Goal: Task Accomplishment & Management: Manage account settings

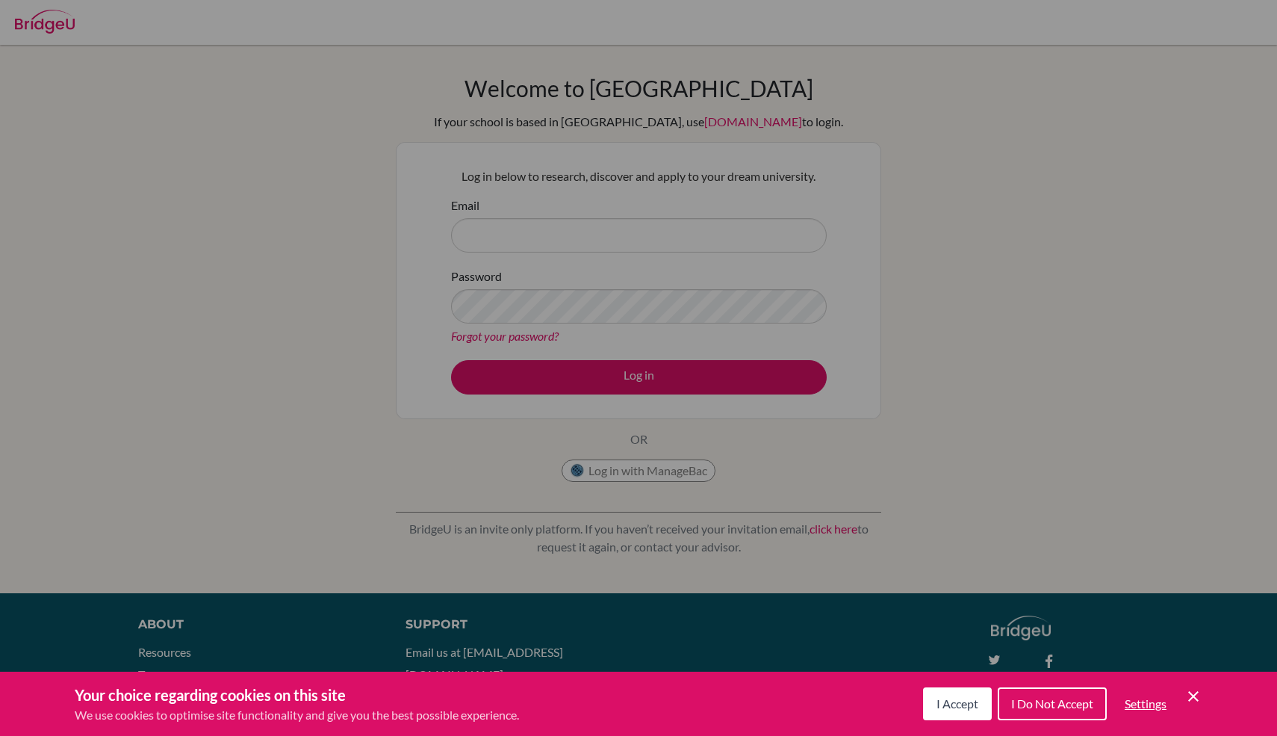
click at [962, 687] on button "I Accept" at bounding box center [957, 703] width 69 height 33
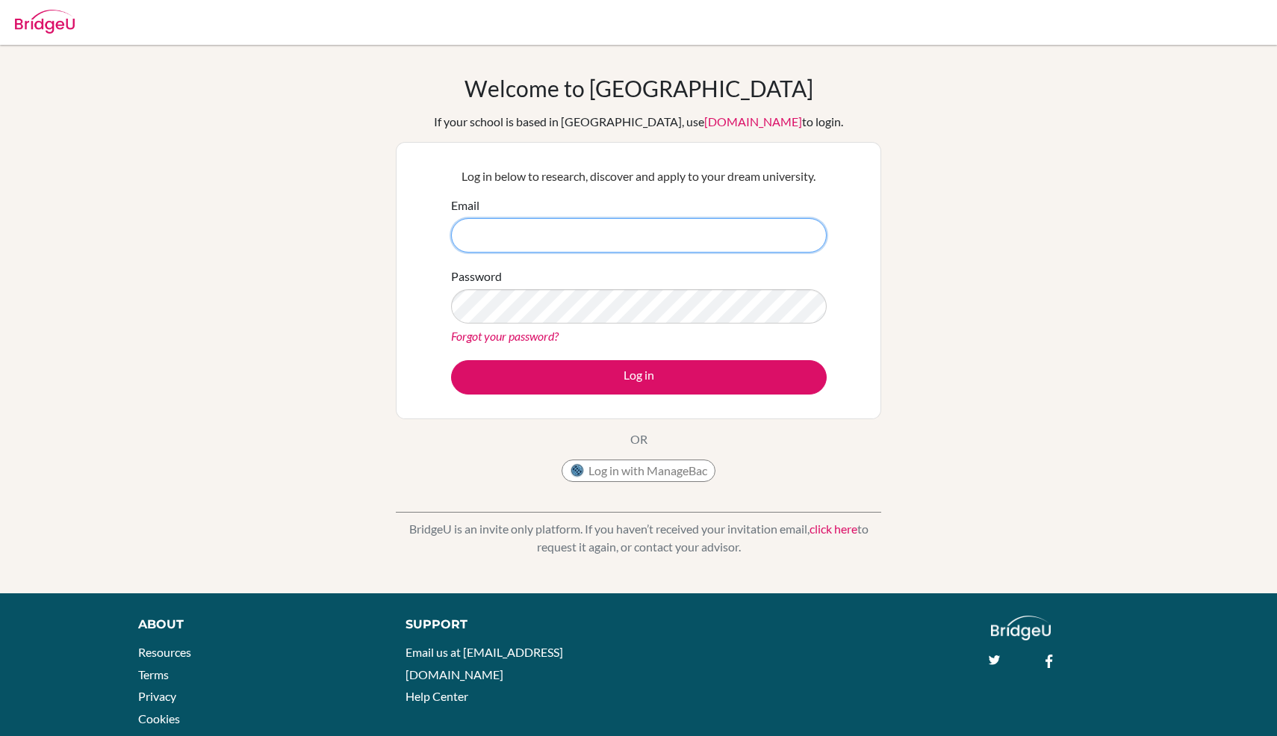
click at [618, 233] on input "Email" at bounding box center [639, 235] width 376 height 34
type input "[EMAIL_ADDRESS][DOMAIN_NAME]"
click at [546, 332] on link "Forgot your password?" at bounding box center [505, 336] width 108 height 14
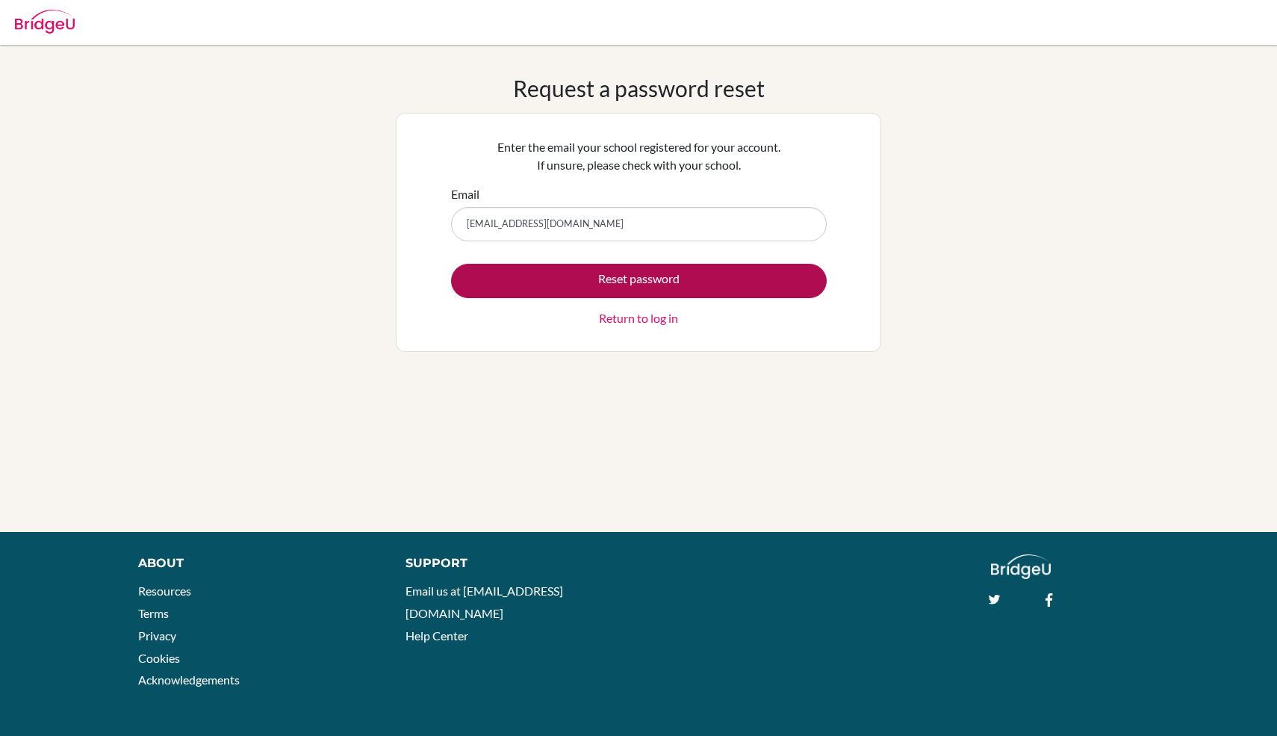
type input "[EMAIL_ADDRESS][DOMAIN_NAME]"
click at [509, 273] on button "Reset password" at bounding box center [639, 281] width 376 height 34
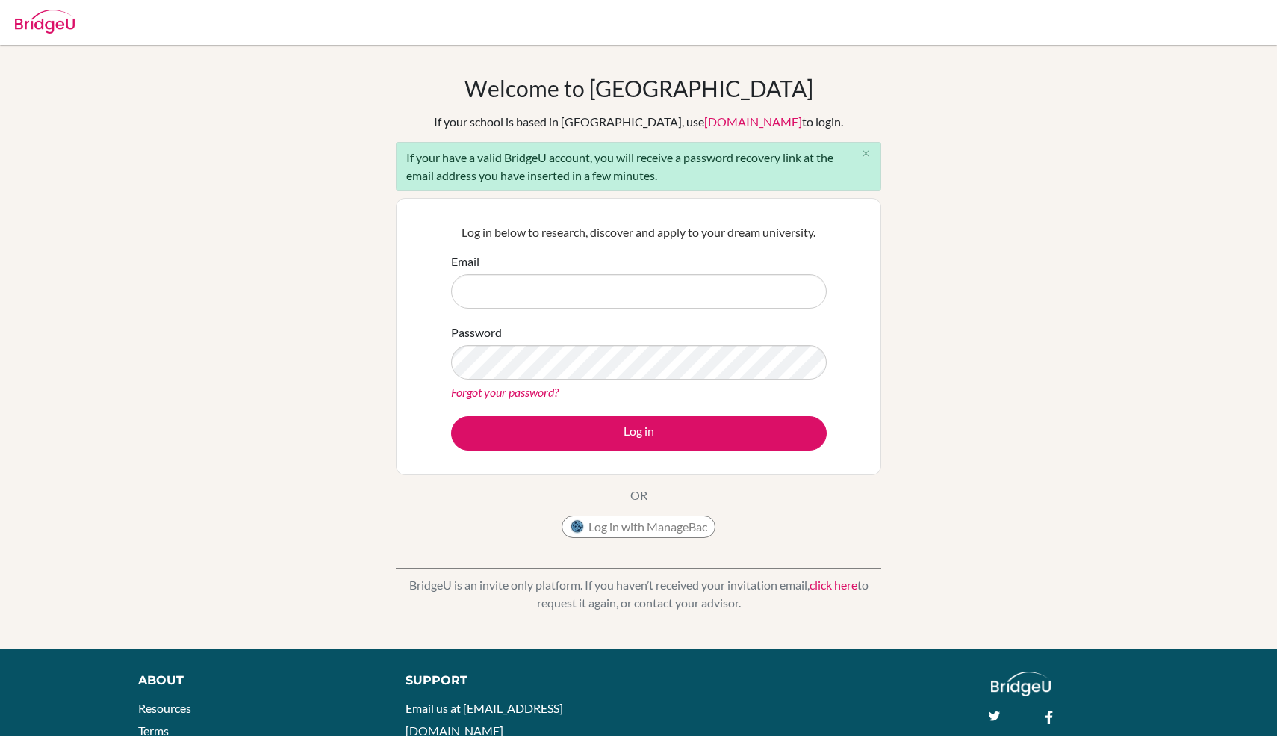
click at [293, 297] on div "Welcome to BridgeU If your school is based in China, use app.bridge-u.com.cn to…" at bounding box center [638, 347] width 1277 height 544
click at [1013, 292] on div "Welcome to BridgeU If your school is based in China, use app.bridge-u.com.cn to…" at bounding box center [638, 347] width 1277 height 544
click at [866, 152] on icon "close" at bounding box center [865, 153] width 11 height 11
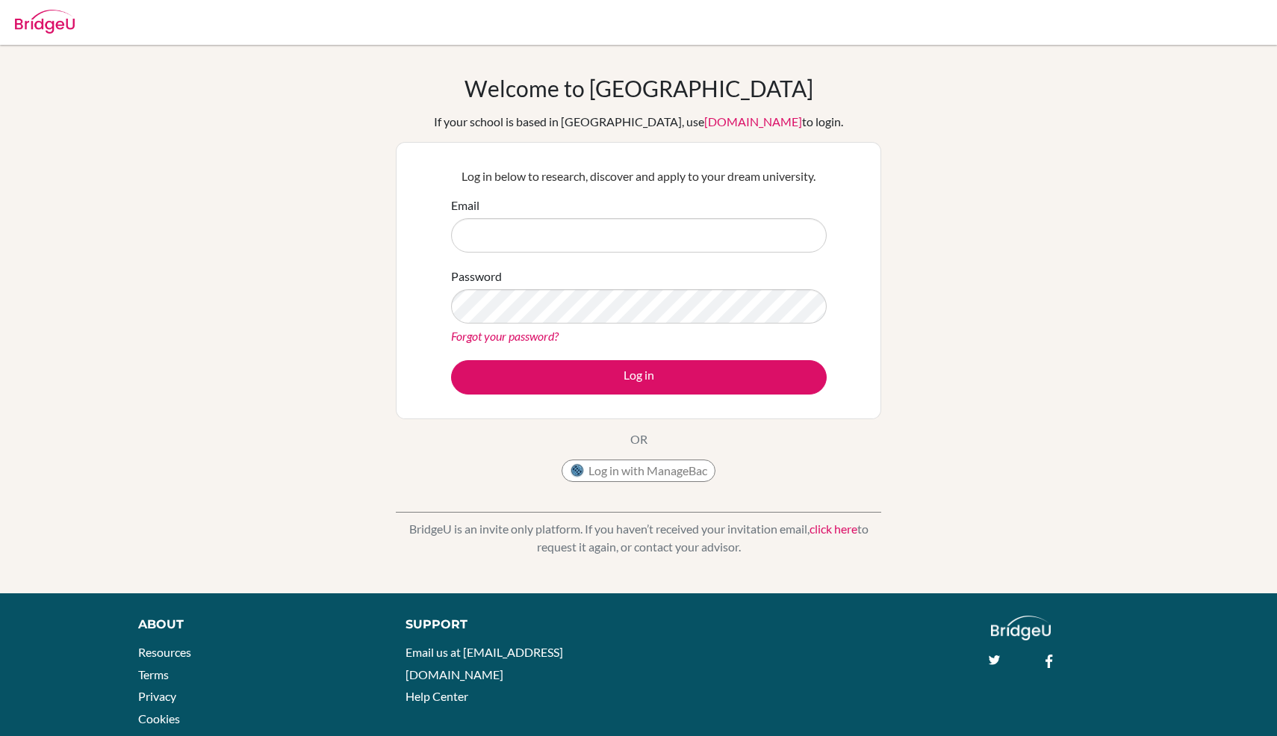
click at [1092, 227] on div "Welcome to BridgeU If your school is based in China, use app.bridge-u.com.cn to…" at bounding box center [638, 319] width 1277 height 488
click at [536, 234] on input "Email" at bounding box center [639, 235] width 376 height 34
type input "[EMAIL_ADDRESS][DOMAIN_NAME]"
click at [302, 283] on div "Welcome to BridgeU If your school is based in China, use app.bridge-u.com.cn to…" at bounding box center [638, 319] width 1277 height 488
click at [514, 339] on link "Forgot your password?" at bounding box center [505, 336] width 108 height 14
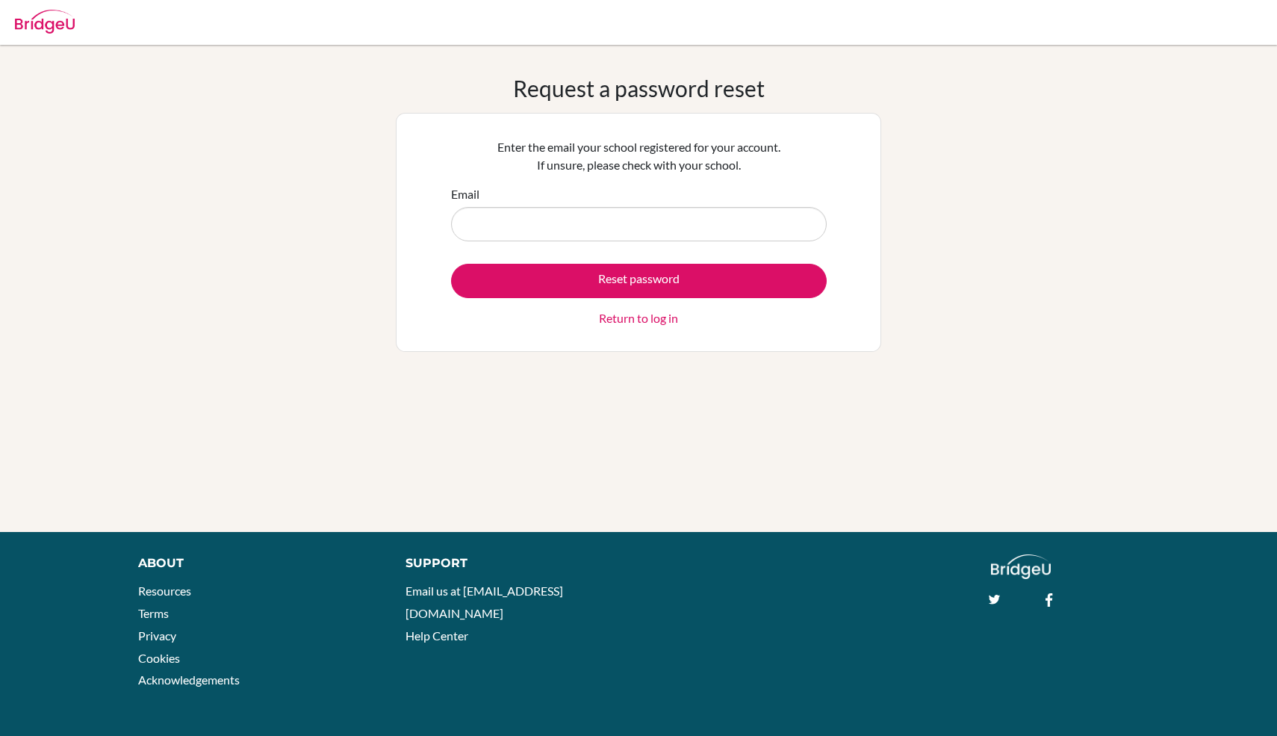
click at [583, 232] on input "Email" at bounding box center [639, 224] width 376 height 34
type input "[EMAIL_ADDRESS][DOMAIN_NAME]"
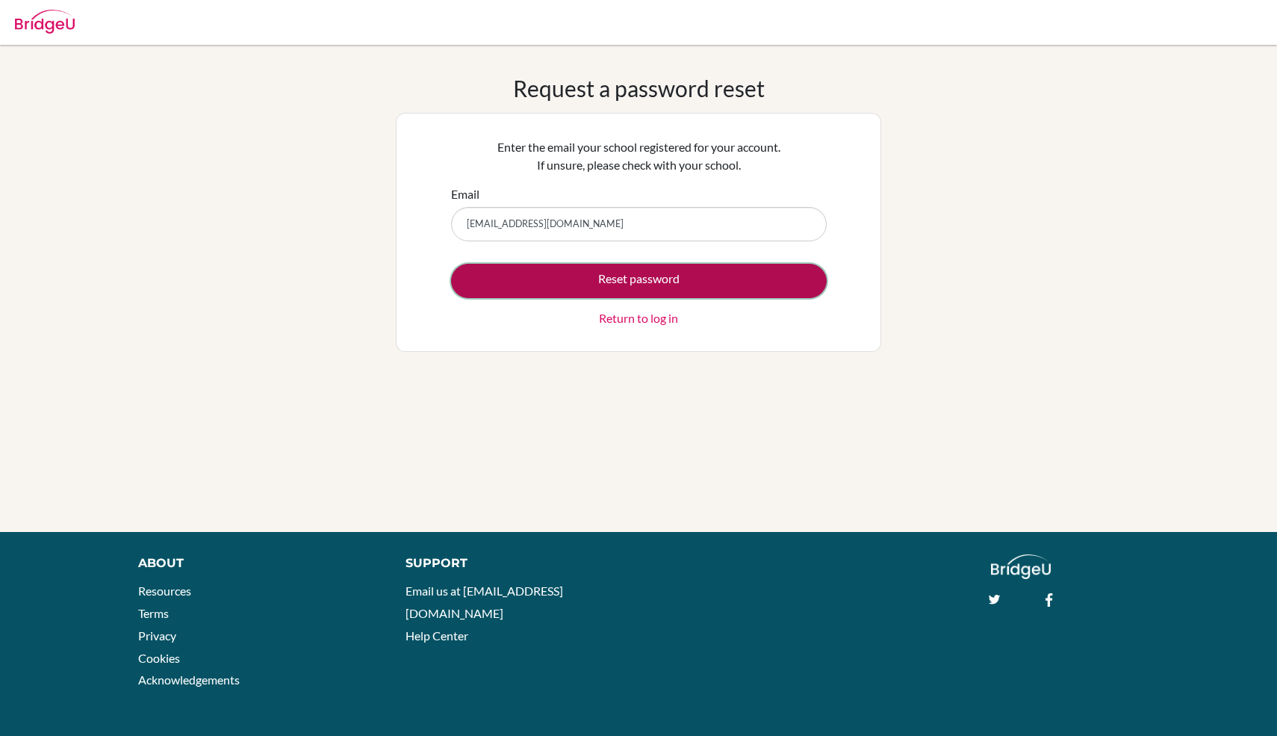
click at [564, 282] on button "Reset password" at bounding box center [639, 281] width 376 height 34
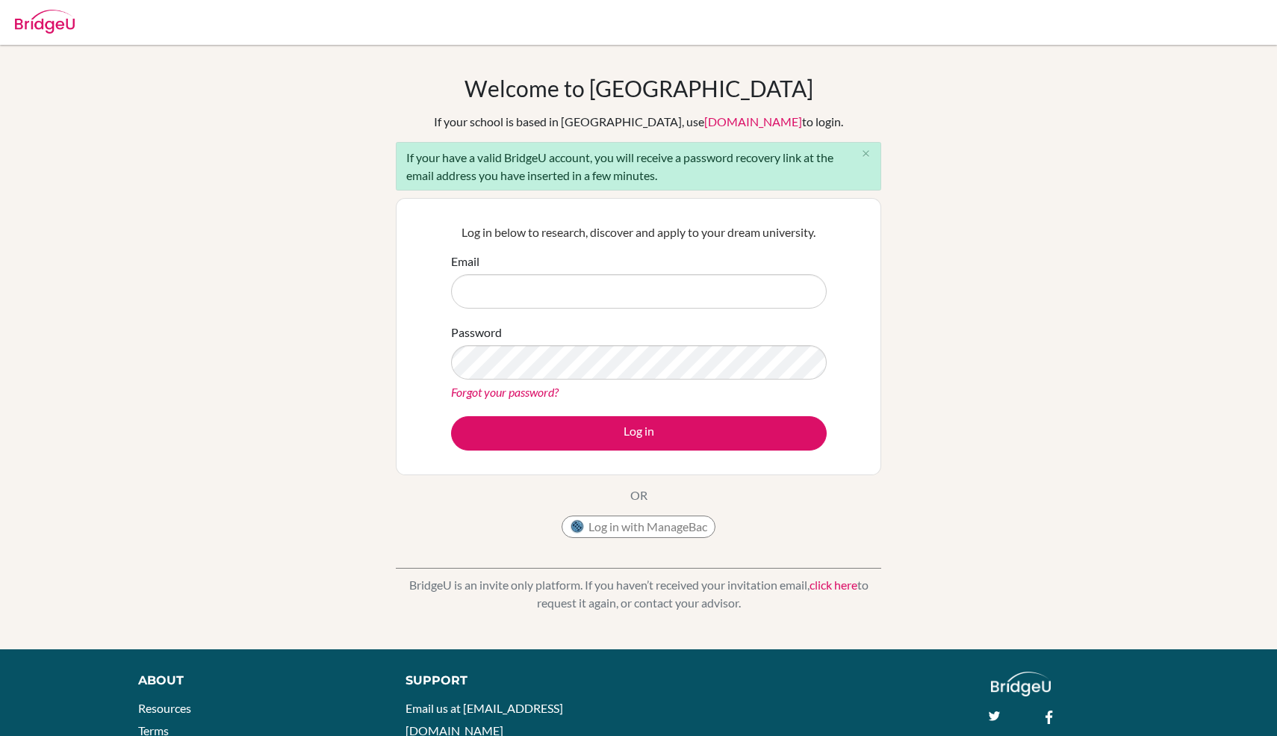
click at [901, 233] on div "Welcome to BridgeU If your school is based in China, use app.bridge-u.com.cn to…" at bounding box center [638, 347] width 1277 height 544
click at [860, 152] on icon "close" at bounding box center [865, 153] width 11 height 11
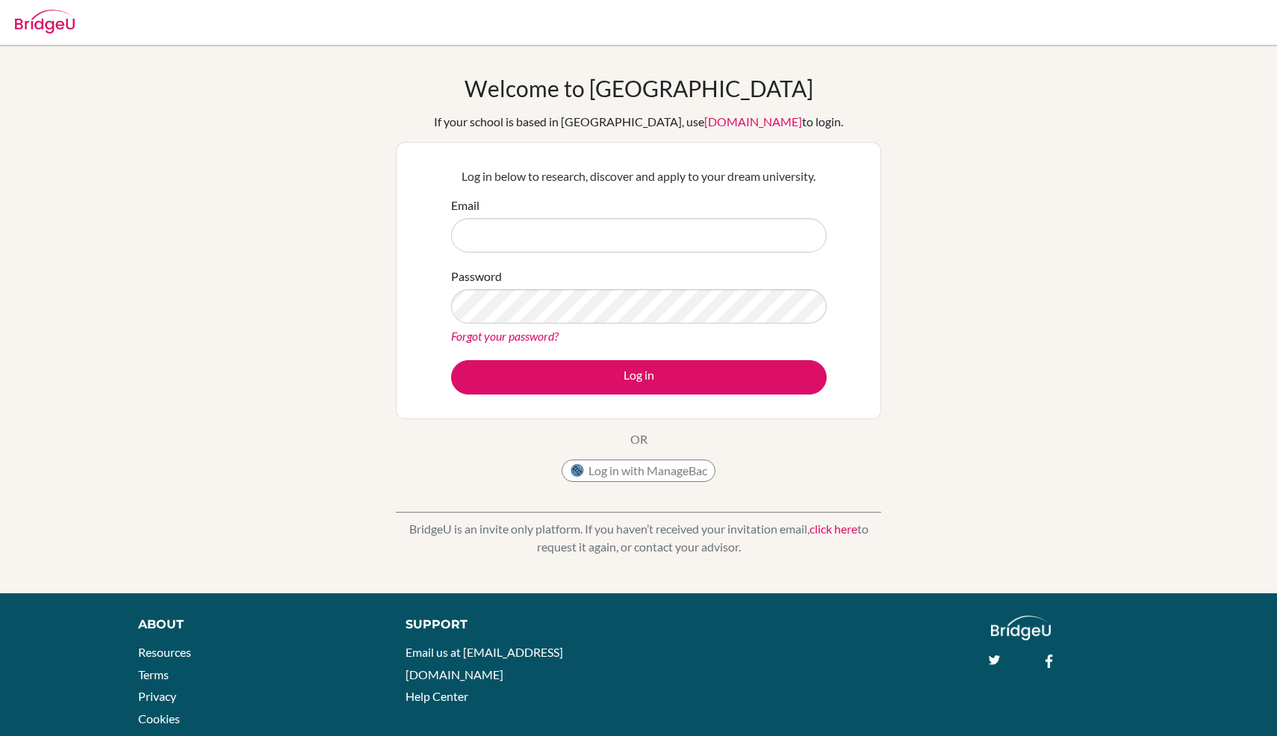
click at [982, 205] on div "Welcome to BridgeU If your school is based in China, use app.bridge-u.com.cn to…" at bounding box center [638, 319] width 1277 height 488
type input "[EMAIL_ADDRESS][DOMAIN_NAME]"
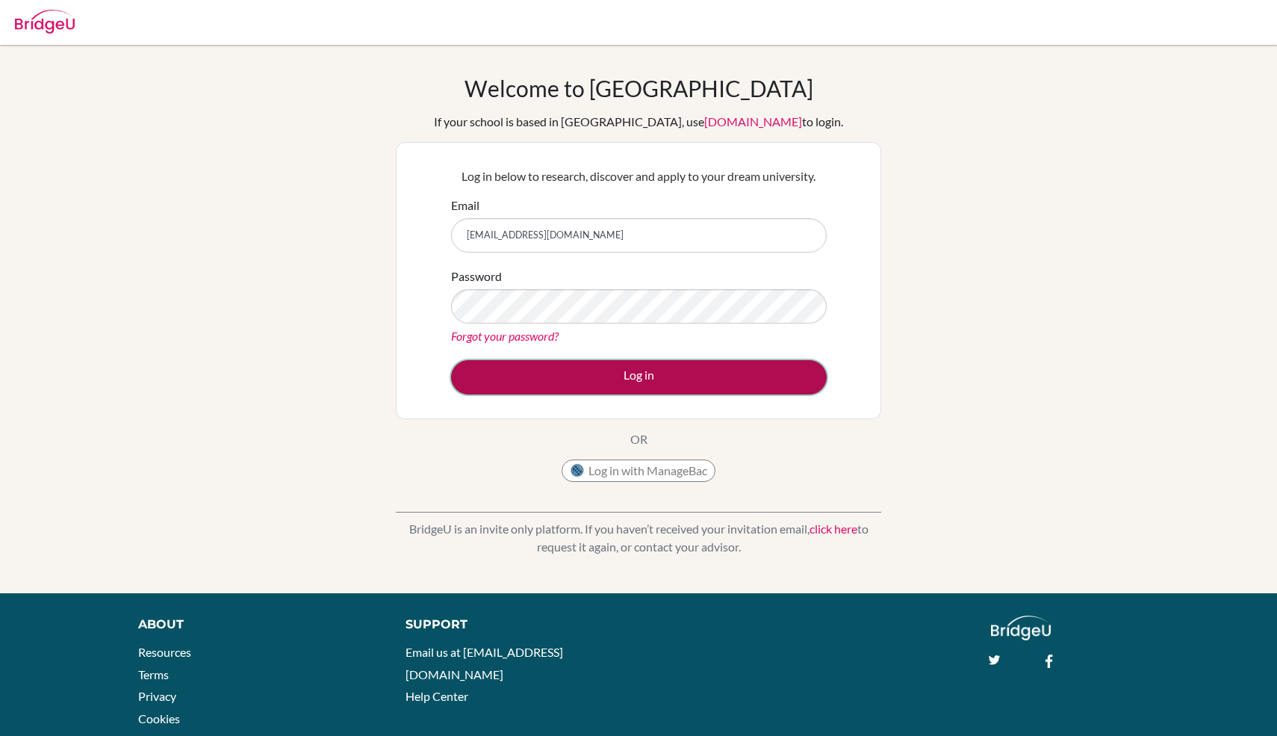
click at [551, 374] on button "Log in" at bounding box center [639, 377] width 376 height 34
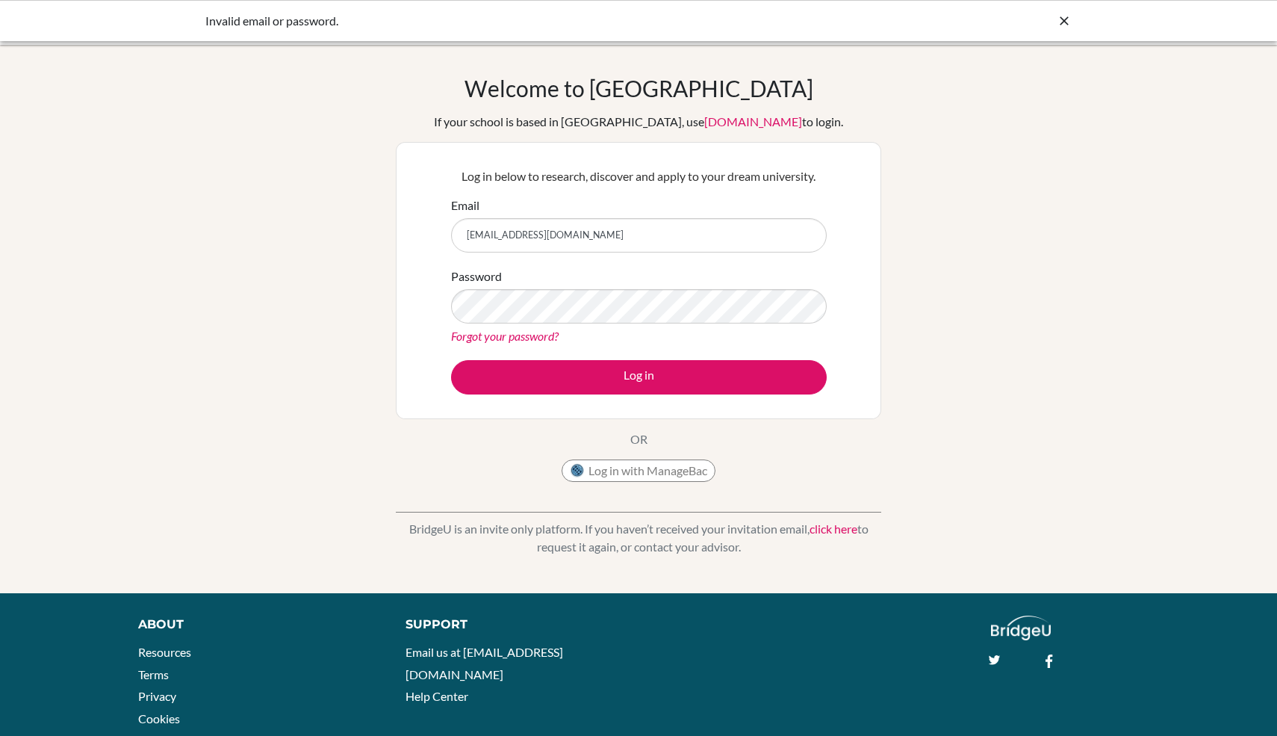
click at [1063, 16] on icon at bounding box center [1064, 20] width 15 height 15
